Goal: Find specific page/section: Find specific page/section

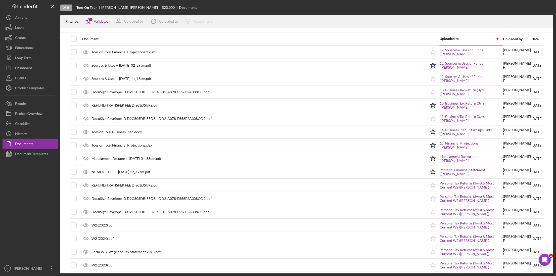
scroll to position [43, 0]
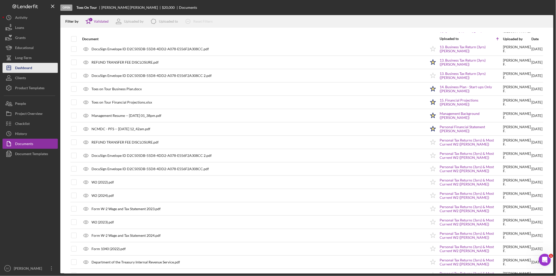
click at [31, 67] on div "Dashboard" at bounding box center [23, 68] width 17 height 11
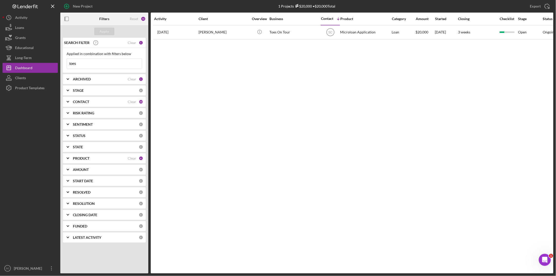
drag, startPoint x: 133, startPoint y: 43, endPoint x: 139, endPoint y: 43, distance: 6.1
click at [133, 43] on div "Clear" at bounding box center [132, 43] width 9 height 4
click at [103, 32] on div "Apply" at bounding box center [104, 32] width 9 height 8
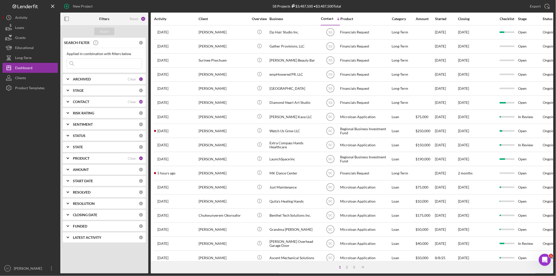
click at [84, 64] on input at bounding box center [104, 64] width 75 height 10
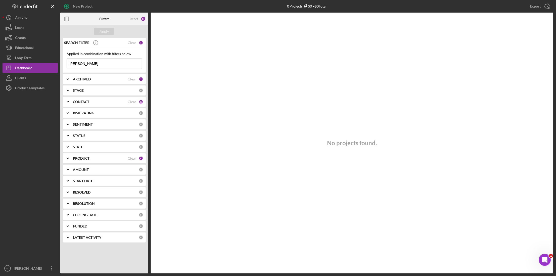
type input "[PERSON_NAME]"
click at [141, 42] on div "1" at bounding box center [141, 42] width 5 height 5
click at [135, 42] on div "Clear" at bounding box center [132, 43] width 9 height 4
click at [102, 64] on input at bounding box center [104, 64] width 75 height 10
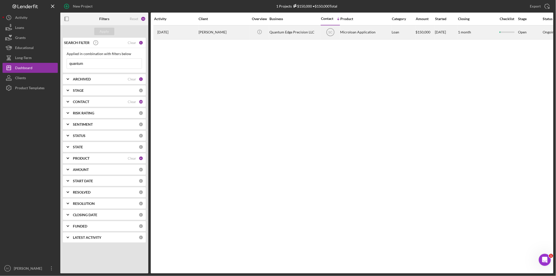
type input "quantum"
click at [229, 31] on div "[PERSON_NAME]" at bounding box center [224, 32] width 50 height 13
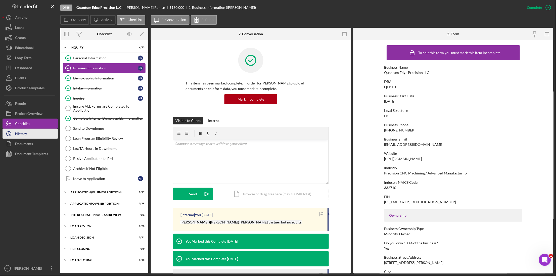
click at [25, 135] on div "History" at bounding box center [21, 134] width 12 height 11
